Goal: Check status: Check status

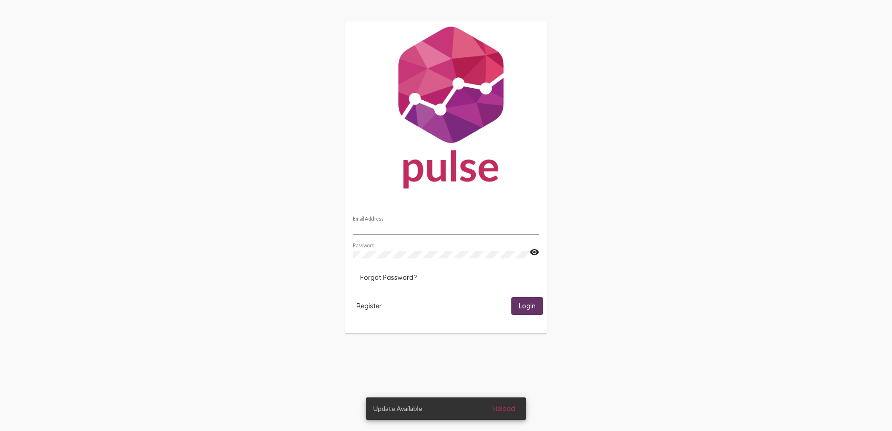
type input "sean.abeyta@hsimail.org"
click at [525, 300] on button "Login" at bounding box center [527, 305] width 32 height 17
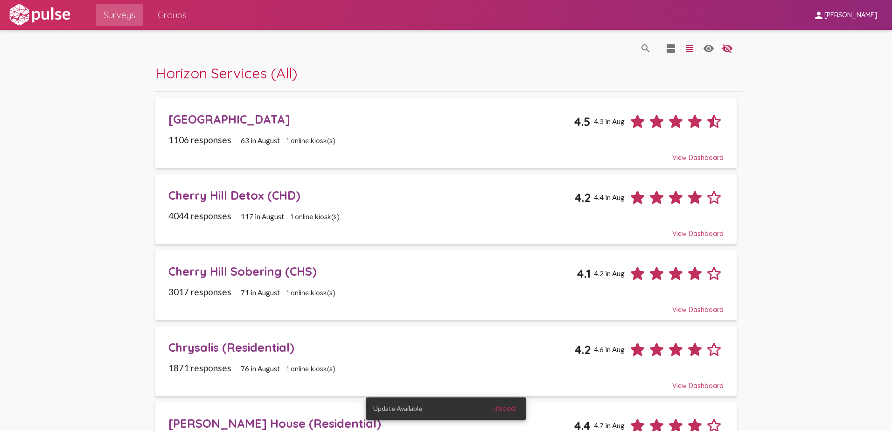
click at [510, 411] on span "Reload" at bounding box center [504, 409] width 22 height 8
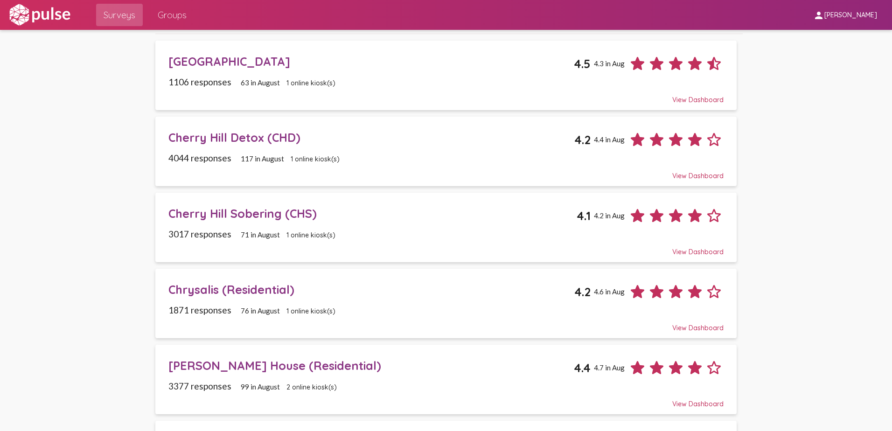
scroll to position [187, 0]
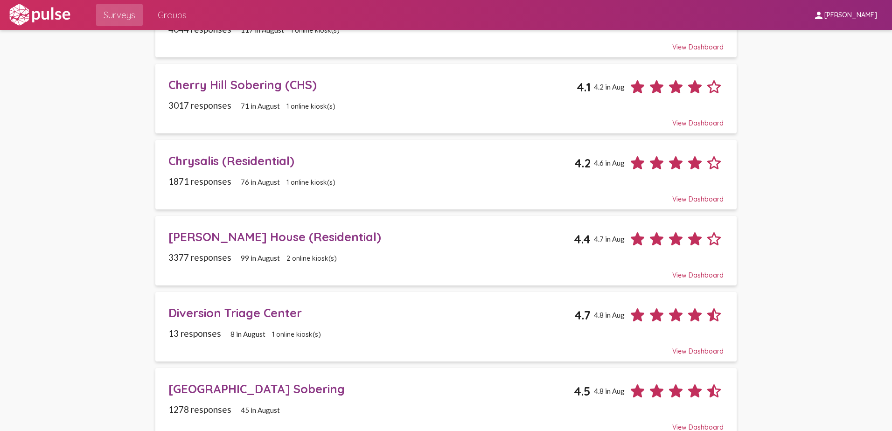
click at [227, 238] on div "[PERSON_NAME] House (Residential)" at bounding box center [371, 237] width 406 height 14
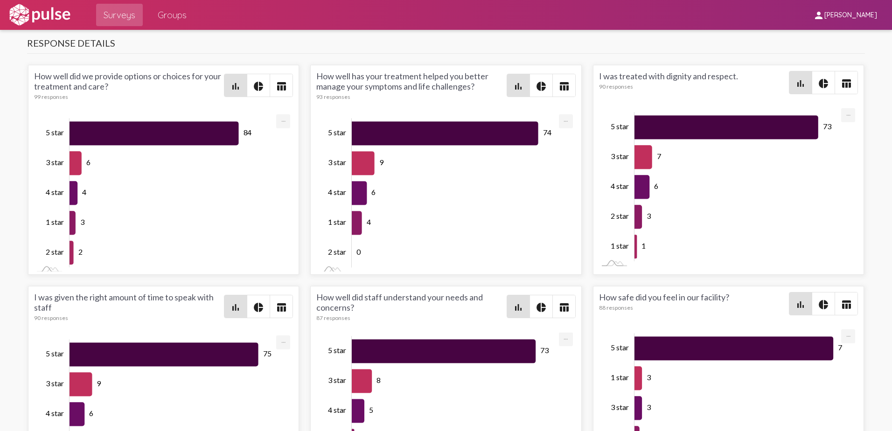
scroll to position [1220, 0]
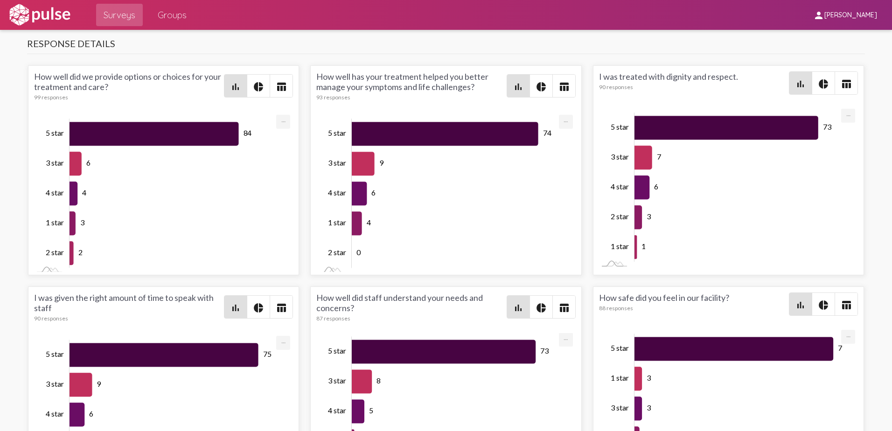
click at [221, 38] on h3 "Response Details" at bounding box center [446, 46] width 838 height 16
